Goal: Information Seeking & Learning: Find specific fact

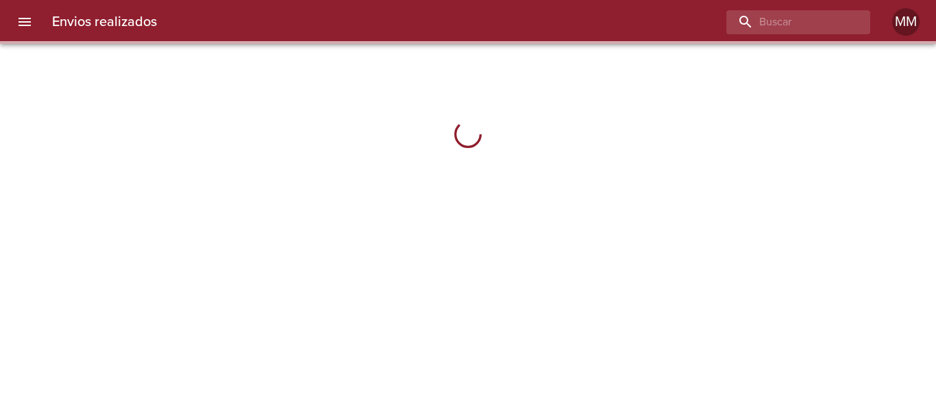
click at [791, 29] on input "buscar" at bounding box center [786, 22] width 121 height 24
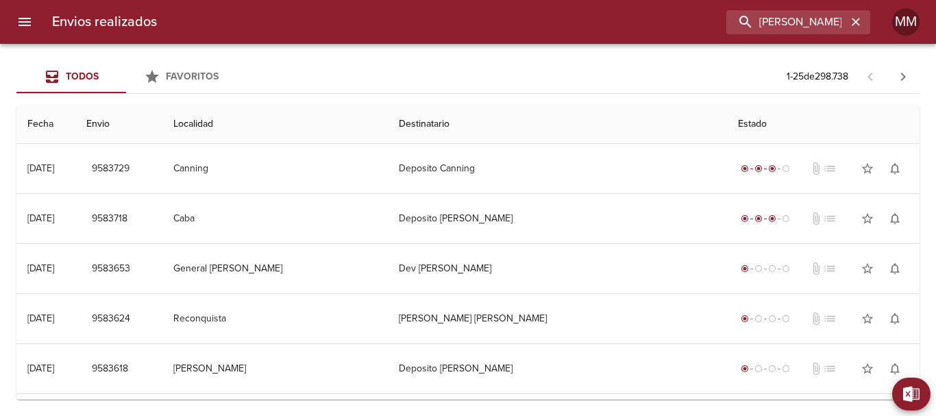
scroll to position [0, 24]
type input "[PERSON_NAME] [PERSON_NAME] ML"
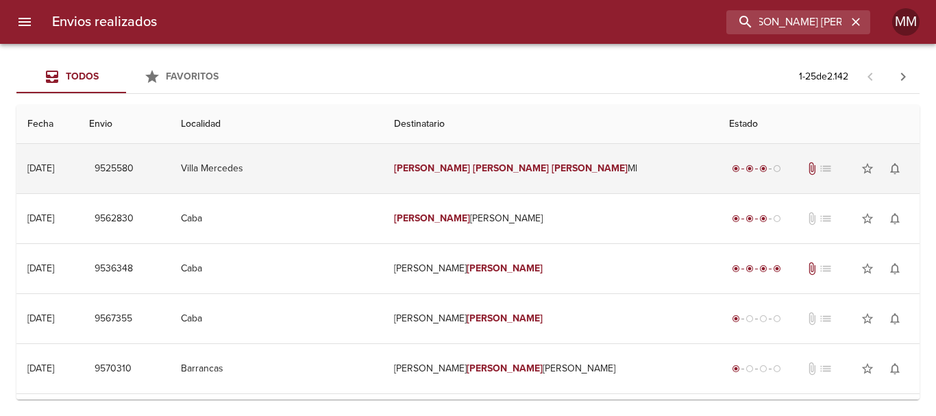
click at [496, 169] on em "[PERSON_NAME]" at bounding box center [511, 168] width 76 height 12
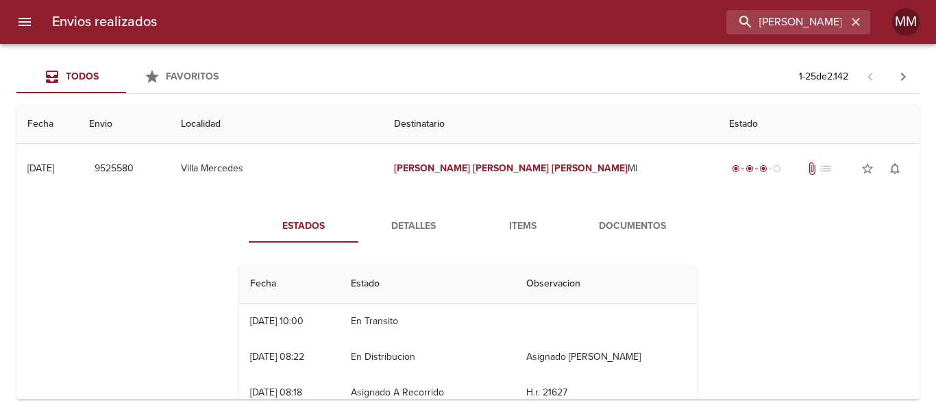
scroll to position [1, 0]
click at [406, 227] on span "Detalles" at bounding box center [413, 226] width 93 height 17
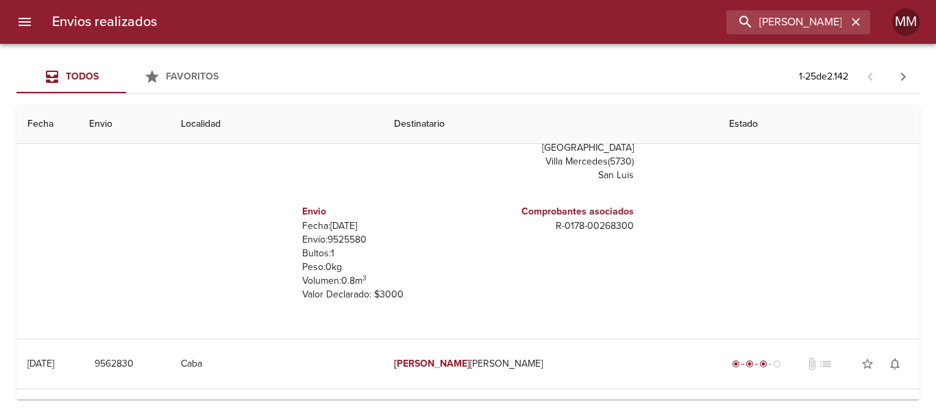
scroll to position [0, 0]
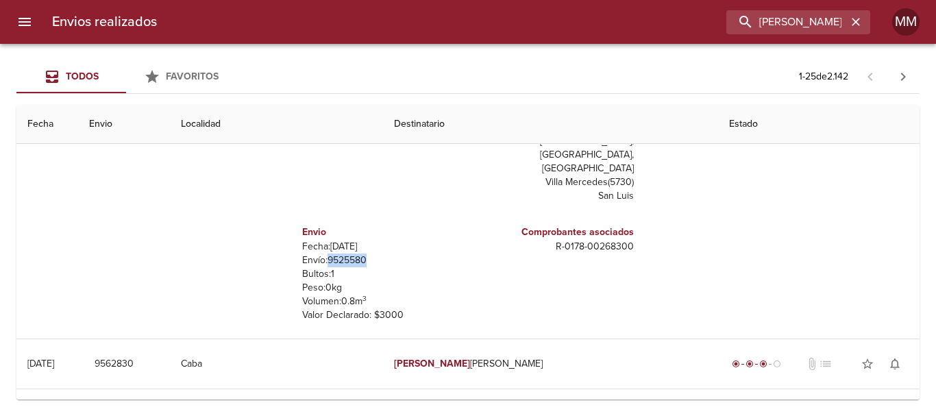
drag, startPoint x: 321, startPoint y: 218, endPoint x: 367, endPoint y: 215, distance: 46.0
click at [367, 254] on p "Envío: 9525580" at bounding box center [382, 261] width 160 height 14
copy p "9525580"
drag, startPoint x: 549, startPoint y: 206, endPoint x: 631, endPoint y: 204, distance: 81.6
click at [631, 204] on div "Remitente [PERSON_NAME] Raul [STREET_ADDRESS][PERSON_NAME] Destinatario [PERSON…" at bounding box center [468, 185] width 469 height 274
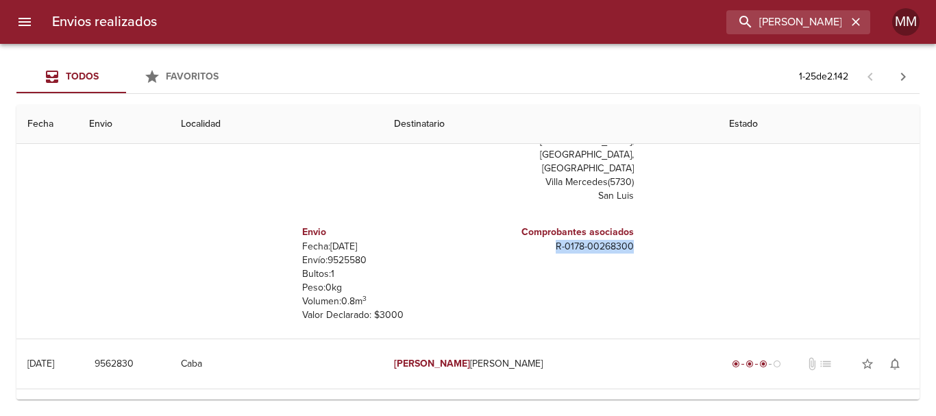
copy p "R - 0178 - 00268300"
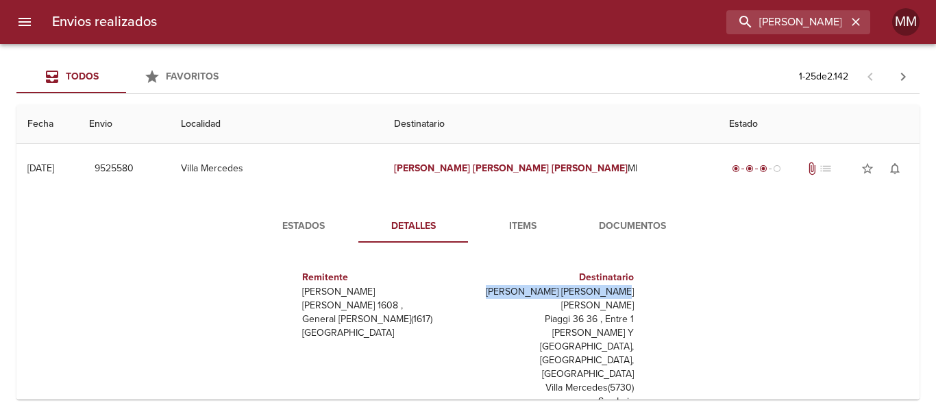
drag, startPoint x: 511, startPoint y: 291, endPoint x: 629, endPoint y: 290, distance: 117.9
click at [629, 290] on div "Remitente [PERSON_NAME] Raul [STREET_ADDRESS][PERSON_NAME] Destinatario [PERSON…" at bounding box center [468, 391] width 469 height 274
copy p "[PERSON_NAME] [PERSON_NAME] [PERSON_NAME]"
click at [857, 26] on icon "button" at bounding box center [856, 22] width 14 height 14
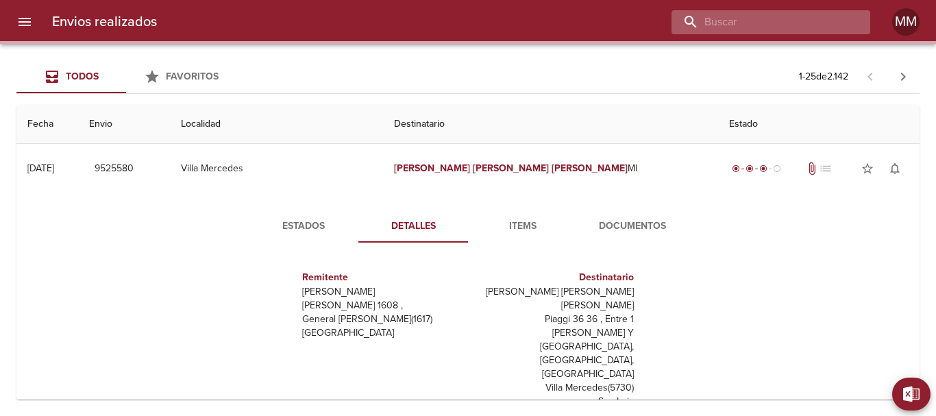
click at [808, 27] on input "buscar" at bounding box center [759, 22] width 175 height 24
paste input "[PERSON_NAME] [PERSON_NAME] Millain [PERSON_NAME]"
type input "[PERSON_NAME] [PERSON_NAME] Millain [PERSON_NAME]"
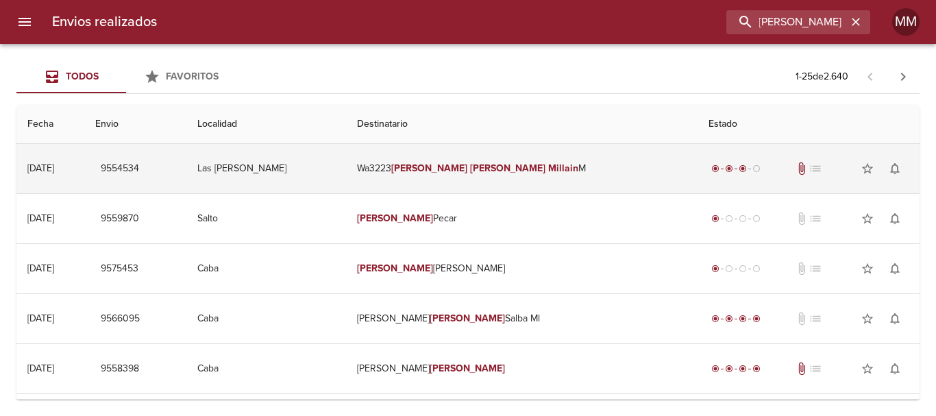
click at [504, 170] on em "[PERSON_NAME]" at bounding box center [508, 168] width 76 height 12
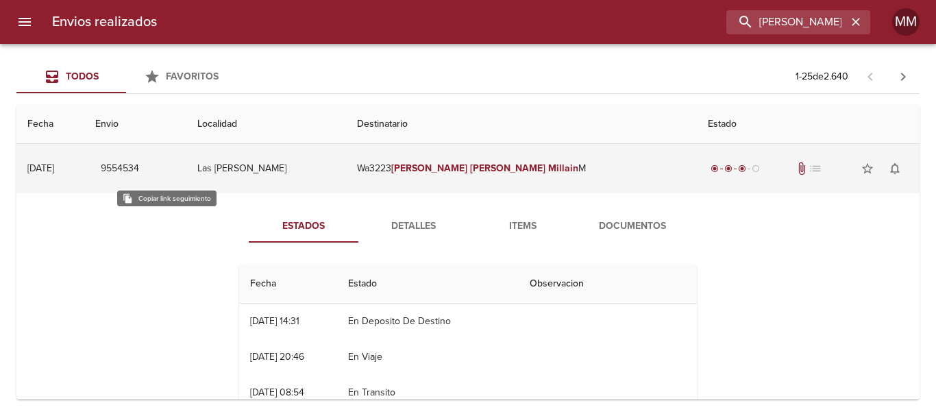
click at [139, 167] on span "9554534" at bounding box center [120, 168] width 38 height 17
